Goal: Task Accomplishment & Management: Use online tool/utility

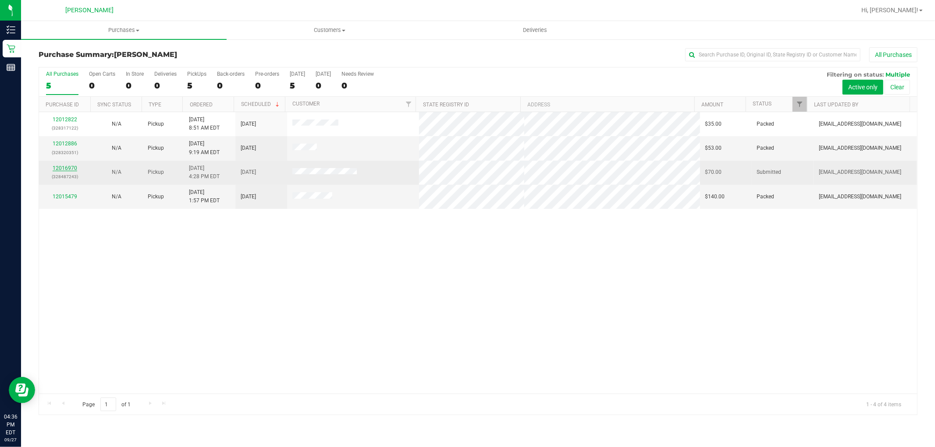
click at [64, 168] on link "12016970" at bounding box center [65, 168] width 25 height 6
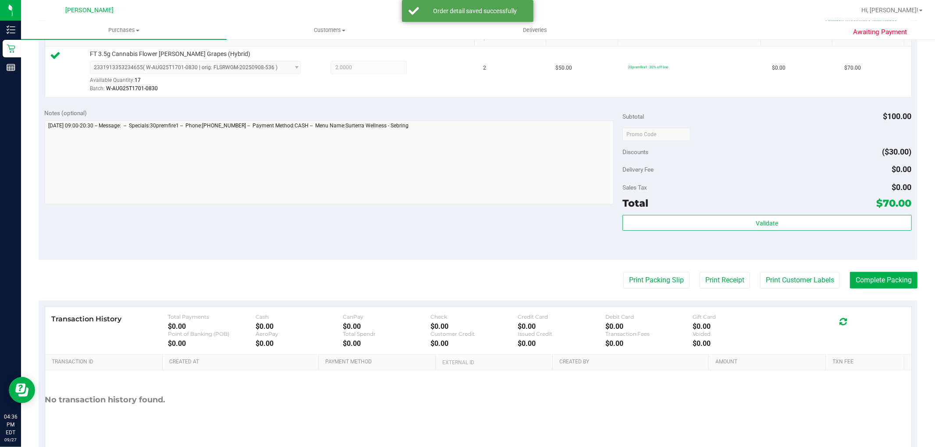
scroll to position [243, 0]
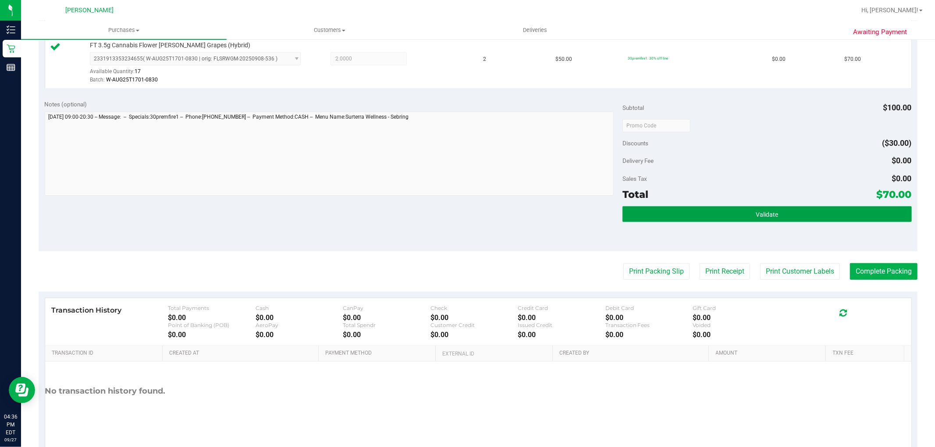
click at [762, 215] on span "Validate" at bounding box center [766, 214] width 22 height 7
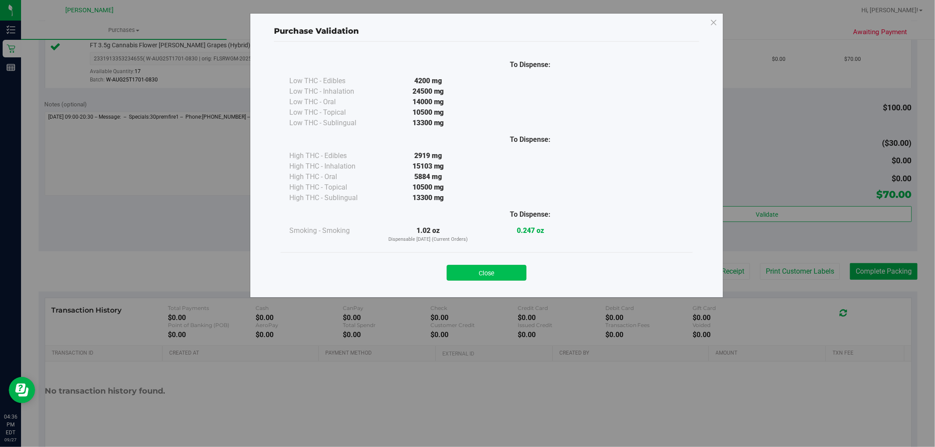
click at [485, 278] on button "Close" at bounding box center [486, 273] width 80 height 16
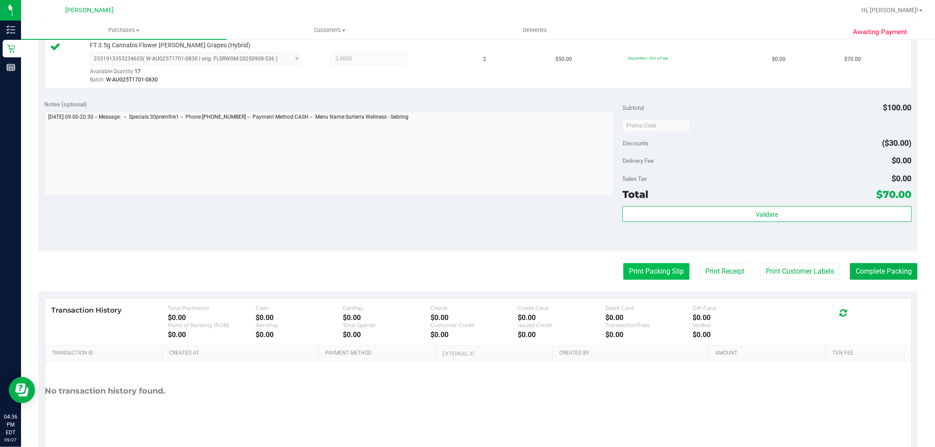
click at [659, 270] on button "Print Packing Slip" at bounding box center [656, 271] width 66 height 17
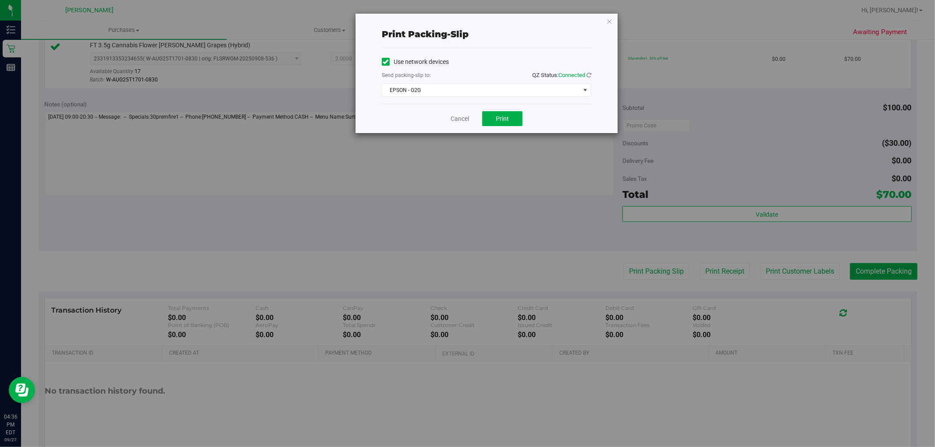
click at [533, 82] on div "Use network devices Send packing-slip to: QZ Status: Connected EPSON - G2G Choo…" at bounding box center [486, 76] width 209 height 42
click at [528, 87] on span "EPSON - G2G" at bounding box center [481, 90] width 198 height 12
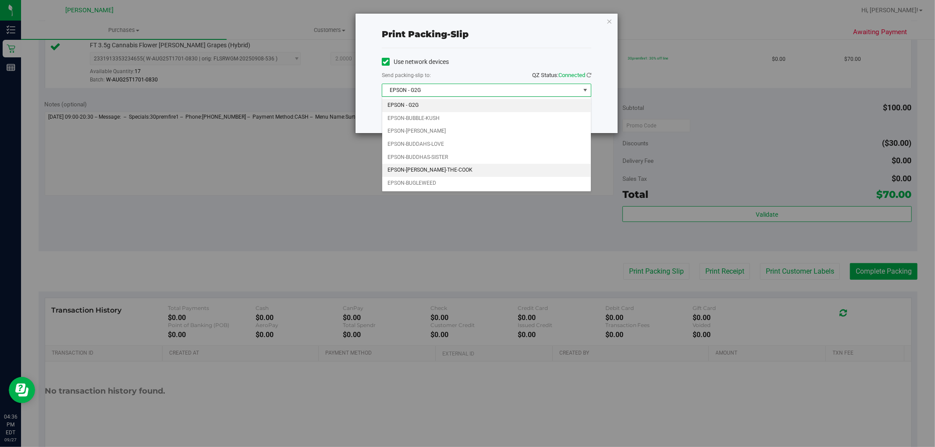
click at [427, 171] on li "EPSON-[PERSON_NAME]-THE-COOK" at bounding box center [486, 170] width 209 height 13
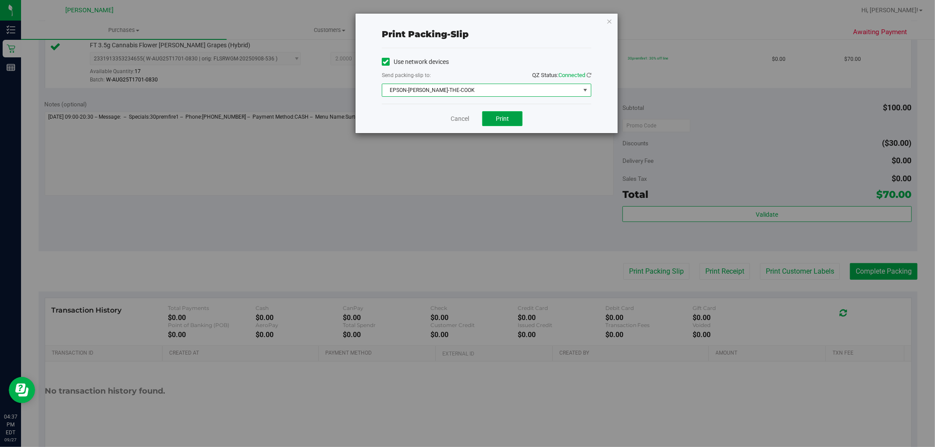
click at [512, 120] on button "Print" at bounding box center [502, 118] width 40 height 15
click at [463, 118] on link "Cancel" at bounding box center [459, 118] width 18 height 9
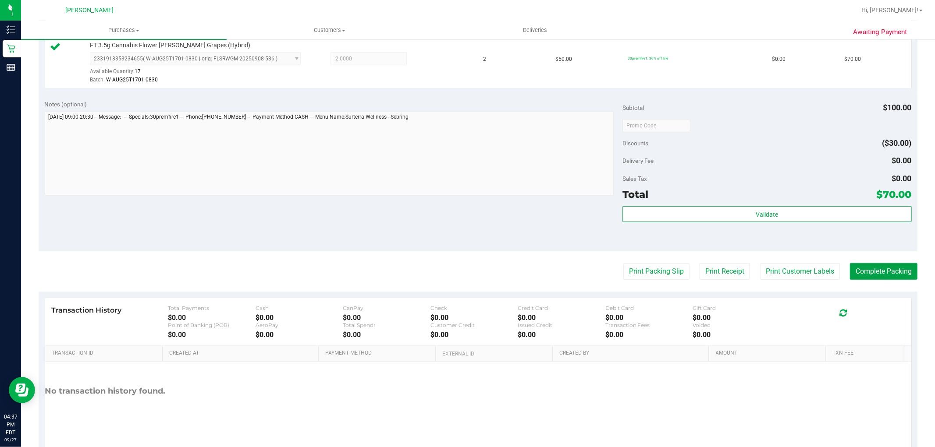
click at [869, 272] on button "Complete Packing" at bounding box center [883, 271] width 67 height 17
